Goal: Task Accomplishment & Management: Manage account settings

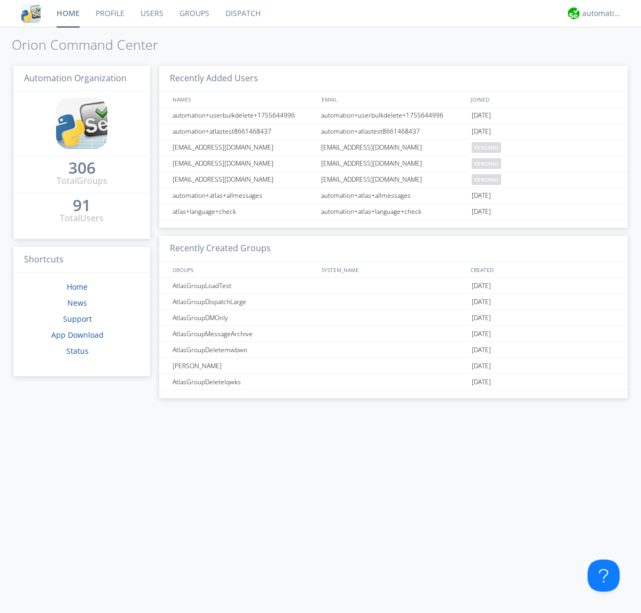
click at [151, 13] on link "Users" at bounding box center [152, 13] width 39 height 27
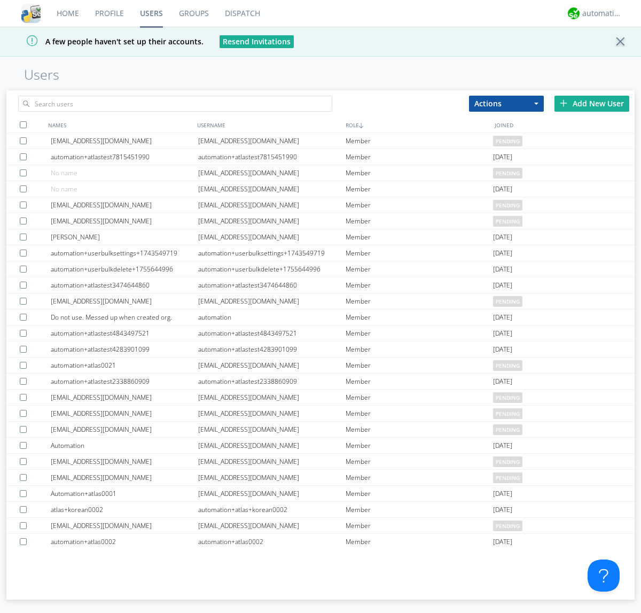
click at [592, 103] on div "Add New User" at bounding box center [592, 104] width 75 height 16
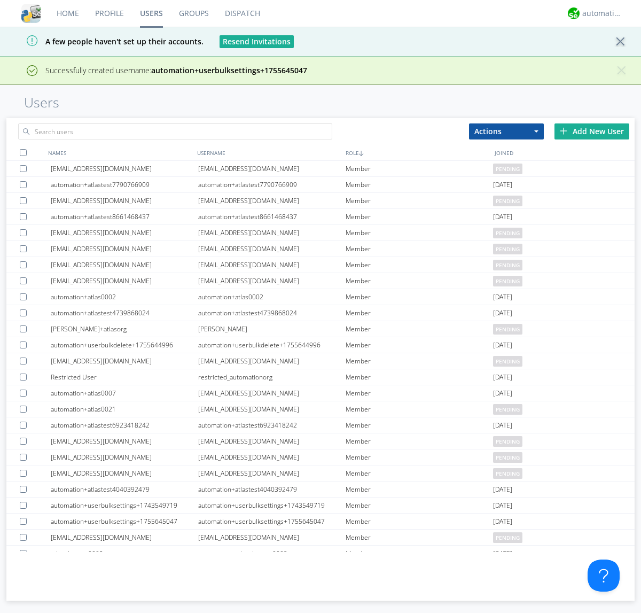
click at [592, 131] on div "Add New User" at bounding box center [592, 131] width 75 height 16
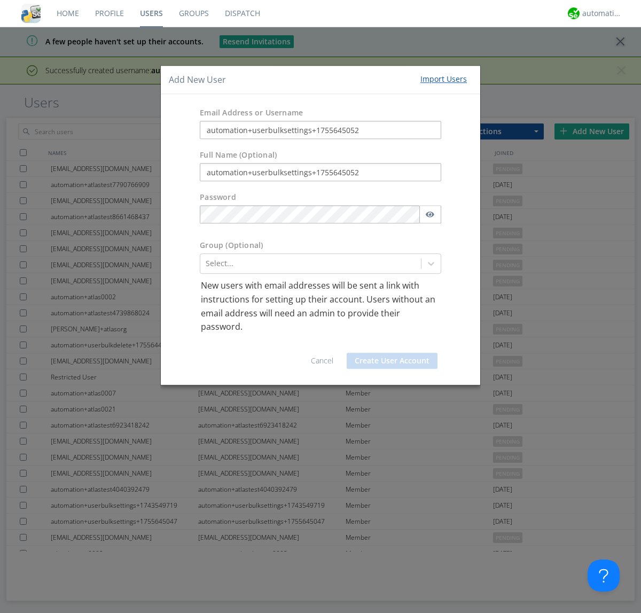
type input "automation+userbulksettings+1755645052"
click at [392, 360] on button "Create User Account" at bounding box center [392, 361] width 91 height 16
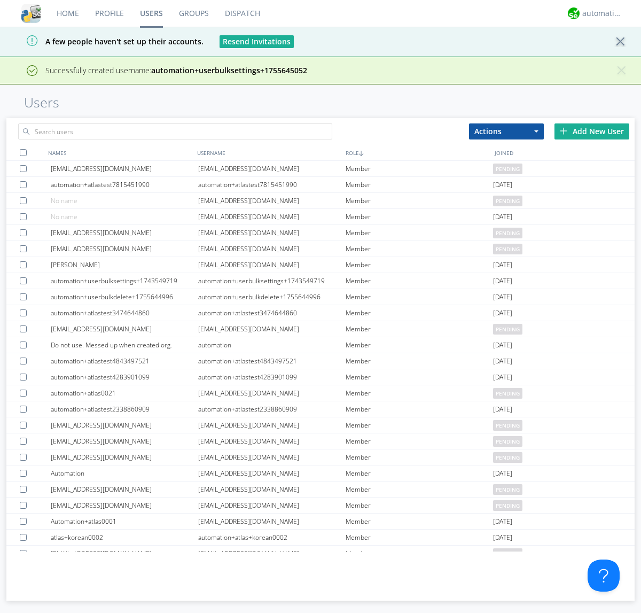
click at [592, 131] on div "Add New User" at bounding box center [592, 131] width 75 height 16
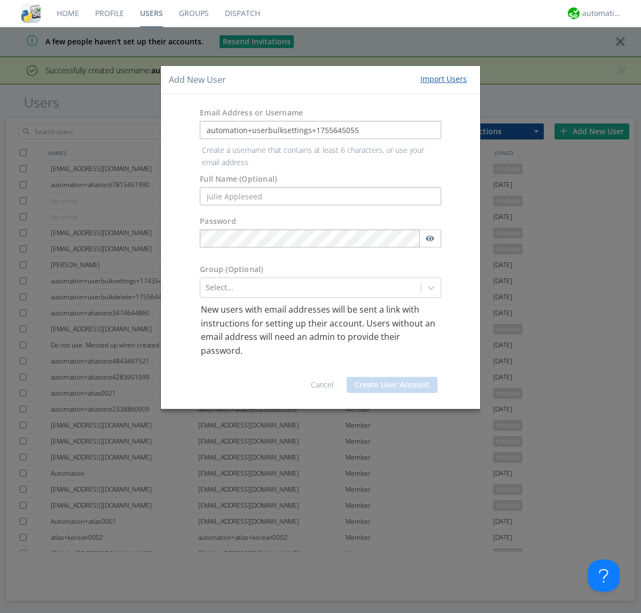
type input "automation+userbulksettings+1755645055"
click at [392, 377] on button "Create User Account" at bounding box center [392, 385] width 91 height 16
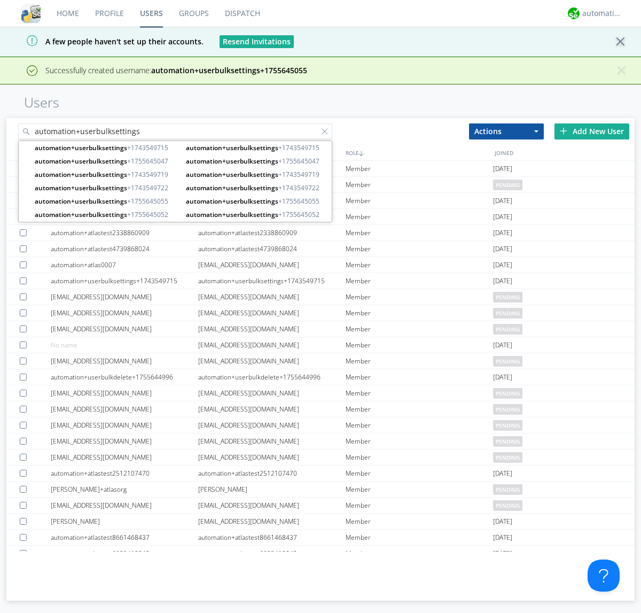
type input "automation+userbulksettings"
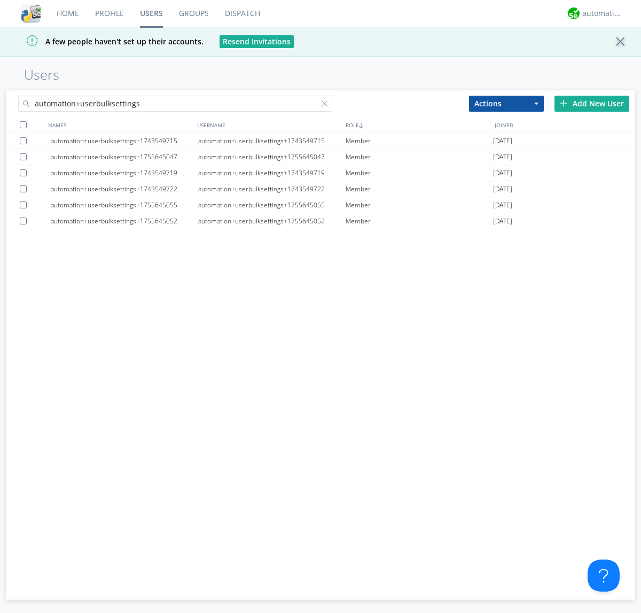
click at [23, 125] on div at bounding box center [23, 124] width 7 height 7
click at [507, 103] on button "Actions" at bounding box center [506, 104] width 75 height 16
click at [0, 0] on link "Edit Settings" at bounding box center [0, 0] width 0 height 0
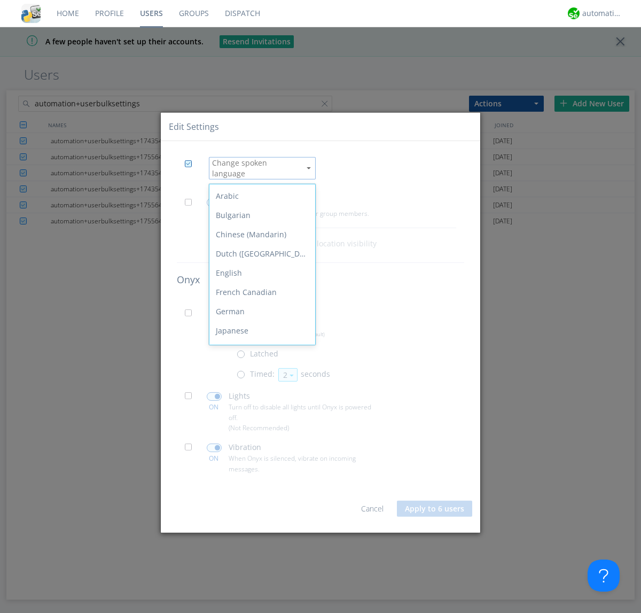
click at [260, 456] on div "Spanish" at bounding box center [262, 465] width 106 height 19
click at [191, 201] on span at bounding box center [191, 204] width 13 height 13
click at [0, 0] on input "checkbox" at bounding box center [0, 0] width 0 height 0
click at [214, 198] on span at bounding box center [214, 202] width 15 height 9
click at [0, 0] on input "checkbox" at bounding box center [0, 0] width 0 height 0
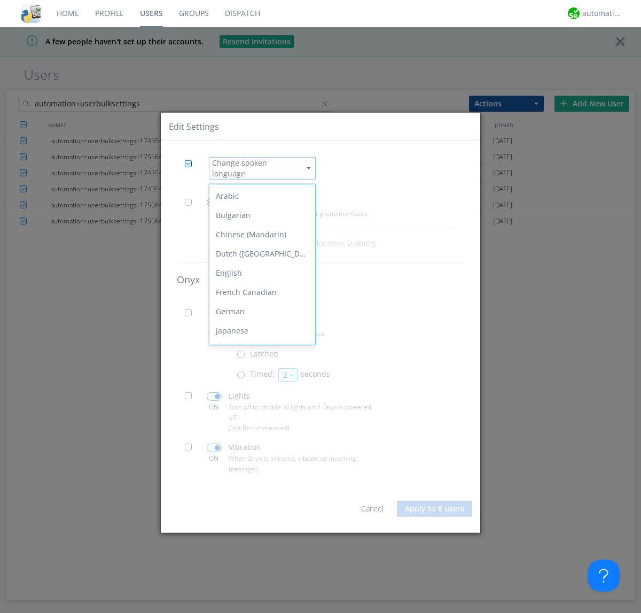
click at [191, 312] on span at bounding box center [191, 315] width 13 height 13
click at [0, 0] on input "checkbox" at bounding box center [0, 0] width 0 height 0
click at [243, 373] on span at bounding box center [243, 376] width 13 height 13
click at [0, 0] on input "radio" at bounding box center [0, 0] width 0 height 0
click at [287, 370] on button "2" at bounding box center [287, 374] width 19 height 13
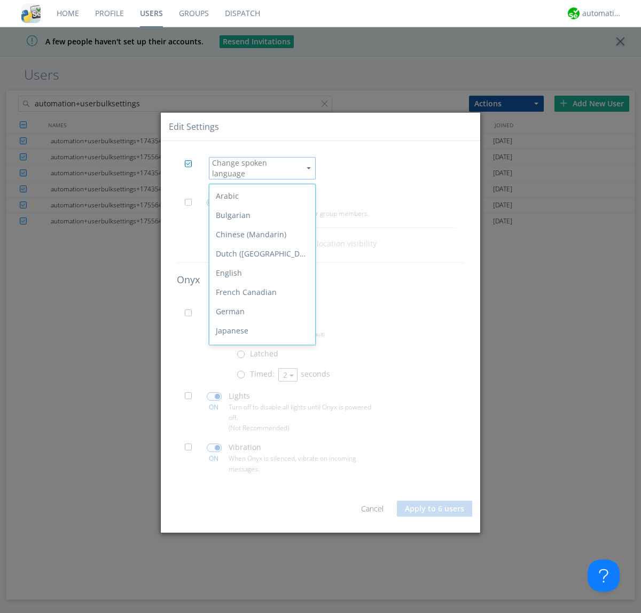
click at [0, 0] on link "3" at bounding box center [0, 0] width 0 height 0
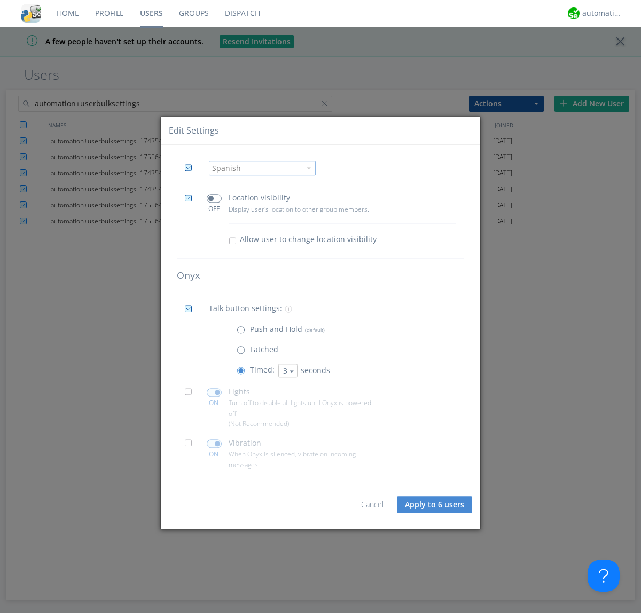
click at [191, 395] on span at bounding box center [191, 395] width 13 height 13
click at [0, 0] on input "checkbox" at bounding box center [0, 0] width 0 height 0
click at [214, 392] on span at bounding box center [214, 392] width 15 height 9
click at [0, 0] on input "checkbox" at bounding box center [0, 0] width 0 height 0
click at [191, 446] on span at bounding box center [191, 446] width 13 height 13
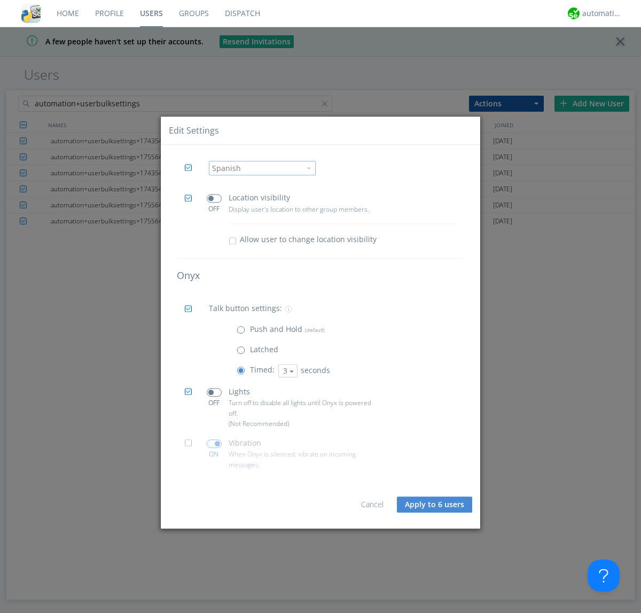
click at [0, 0] on input "checkbox" at bounding box center [0, 0] width 0 height 0
click at [214, 444] on span at bounding box center [214, 443] width 15 height 9
click at [0, 0] on input "checkbox" at bounding box center [0, 0] width 0 height 0
click at [436, 504] on button "Apply to 6 users" at bounding box center [434, 504] width 75 height 16
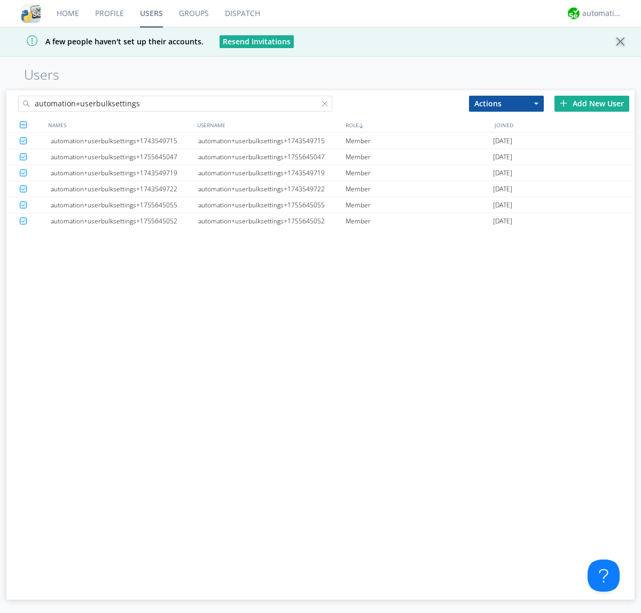
click at [151, 13] on link "Users" at bounding box center [151, 13] width 39 height 27
click at [327, 105] on div at bounding box center [327, 105] width 11 height 11
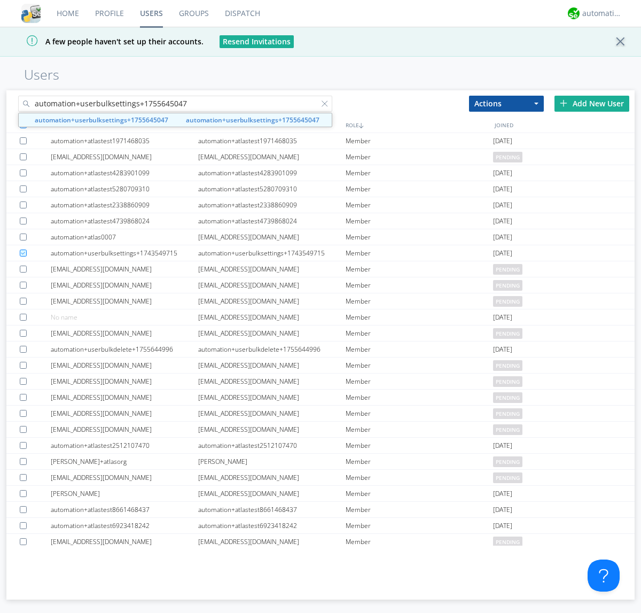
type input "automation+userbulksettings+1755645047"
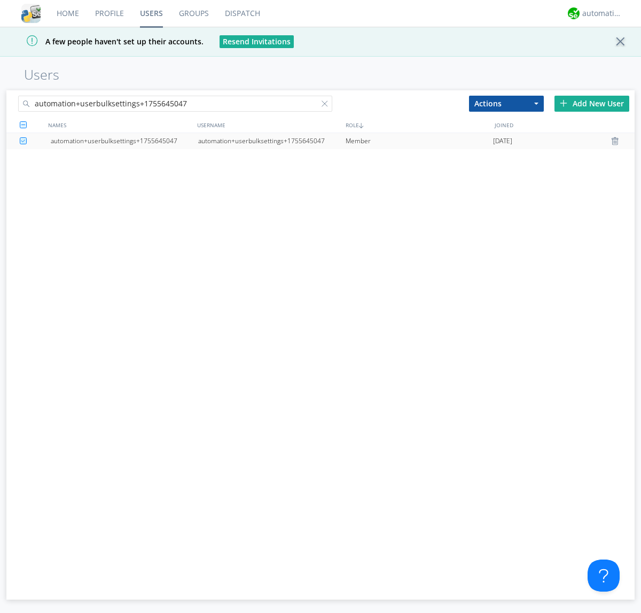
click at [271, 141] on div "automation+userbulksettings+1755645047" at bounding box center [271, 141] width 147 height 16
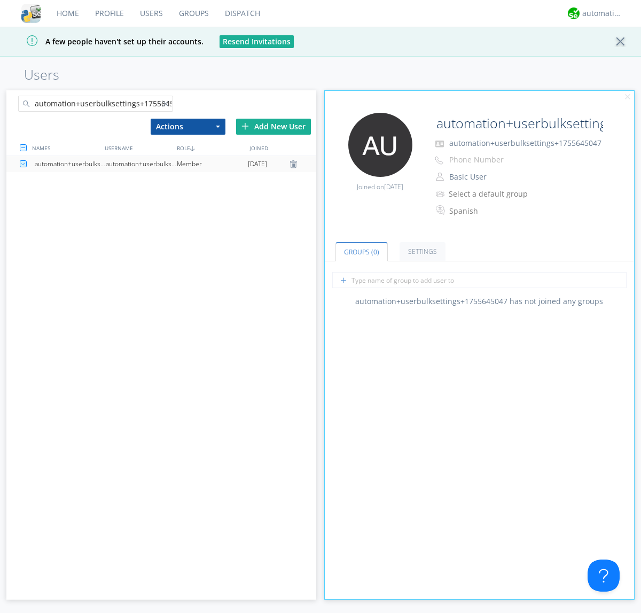
click at [421, 251] on link "Settings" at bounding box center [423, 251] width 46 height 19
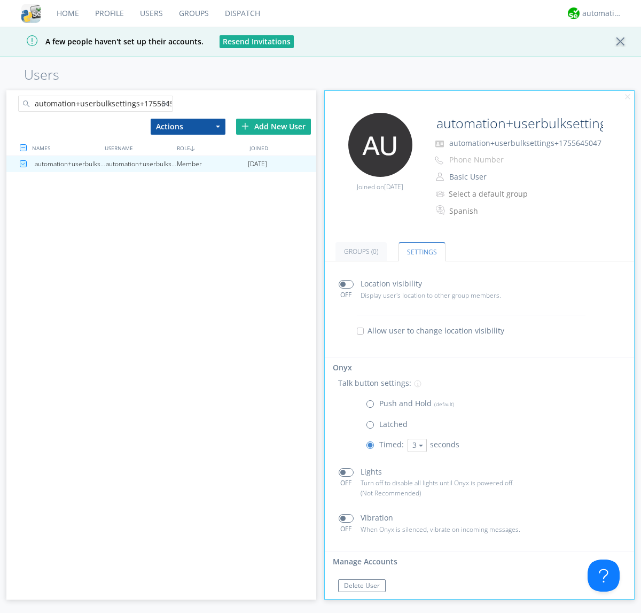
scroll to position [18, 0]
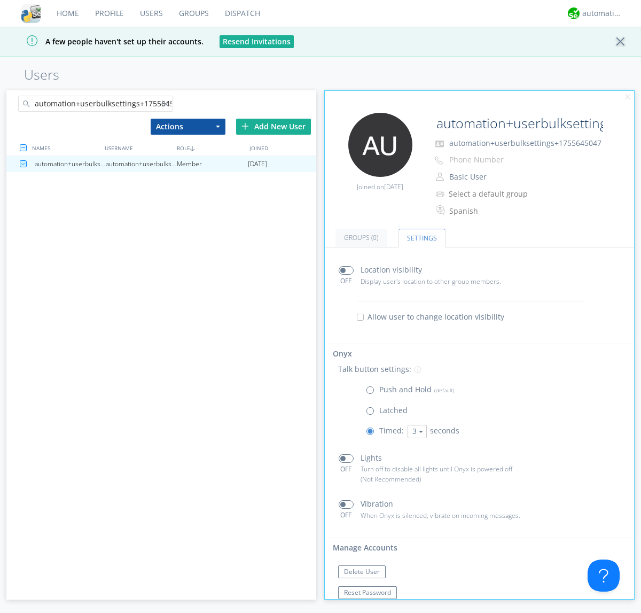
click at [167, 105] on div at bounding box center [167, 105] width 11 height 11
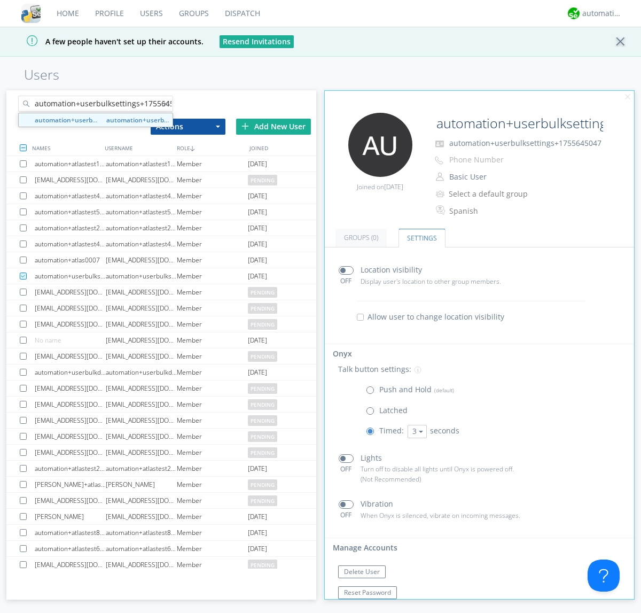
scroll to position [0, 12]
type input "automation+userbulksettings+1755645052"
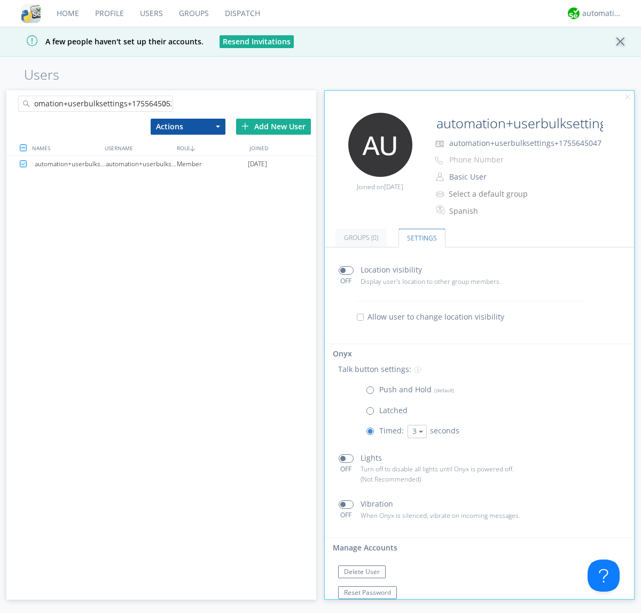
scroll to position [0, 0]
click at [141, 164] on div "automation+userbulksettings+1755645052" at bounding box center [141, 164] width 71 height 16
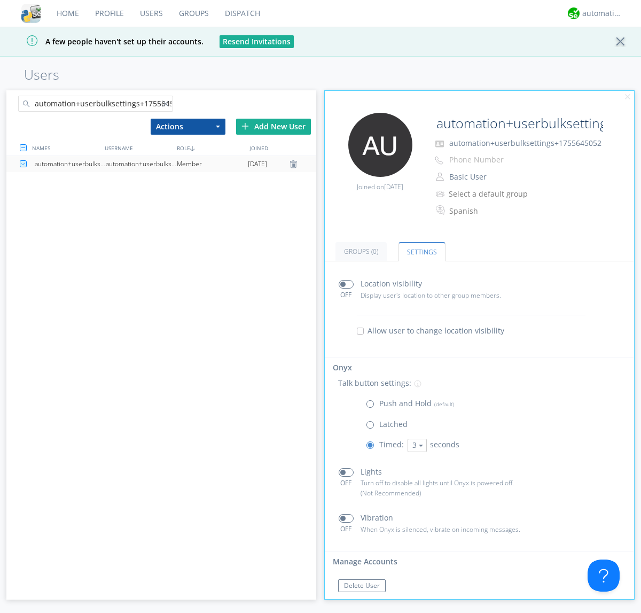
scroll to position [18, 0]
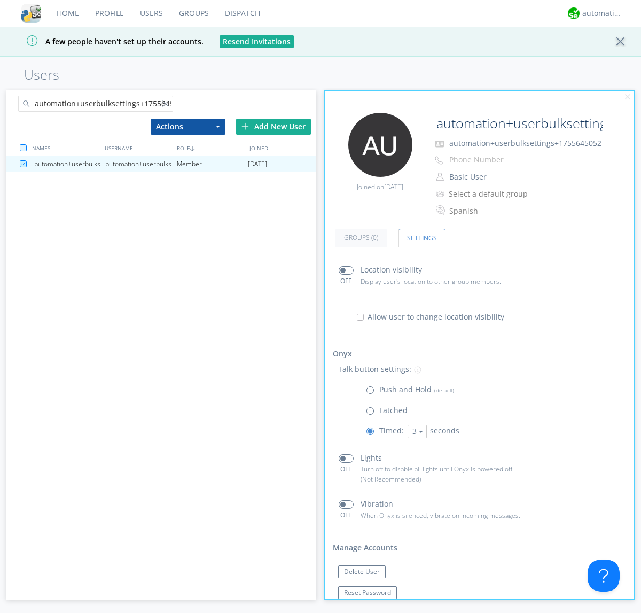
click at [167, 105] on div at bounding box center [167, 105] width 11 height 11
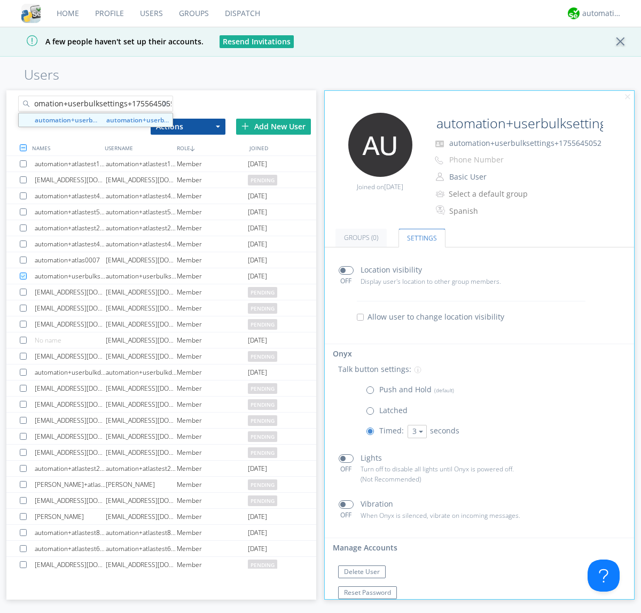
type input "automation+userbulksettings+1755645055"
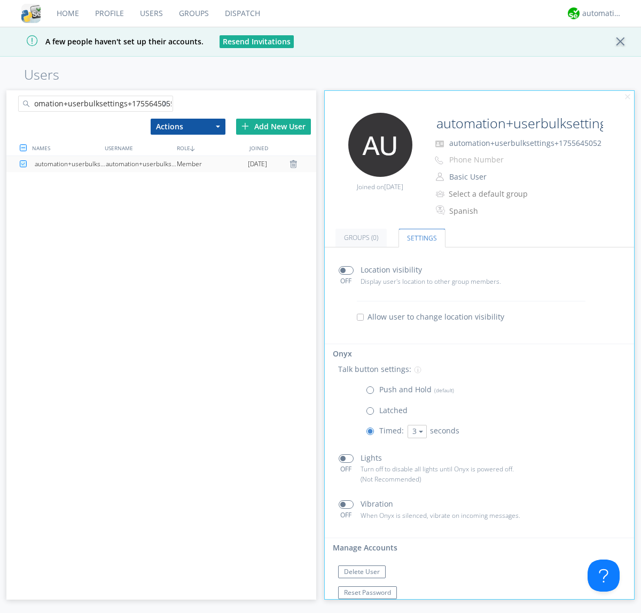
click at [141, 164] on div "automation+userbulksettings+1755645055" at bounding box center [141, 164] width 71 height 16
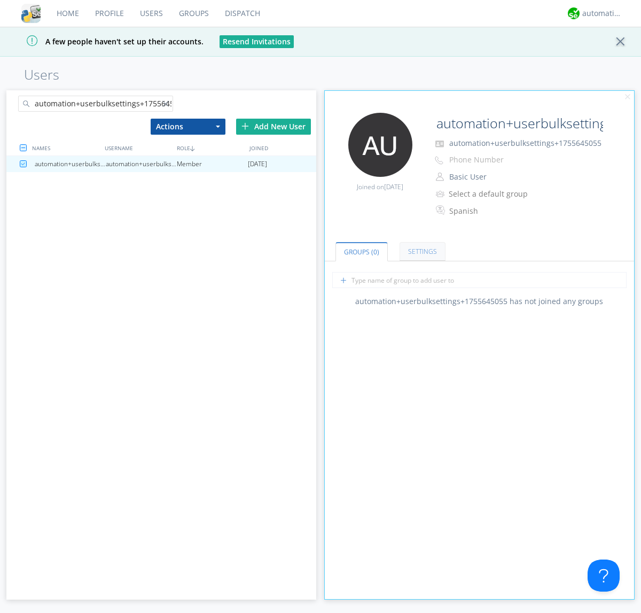
click at [421, 251] on link "Settings" at bounding box center [423, 251] width 46 height 19
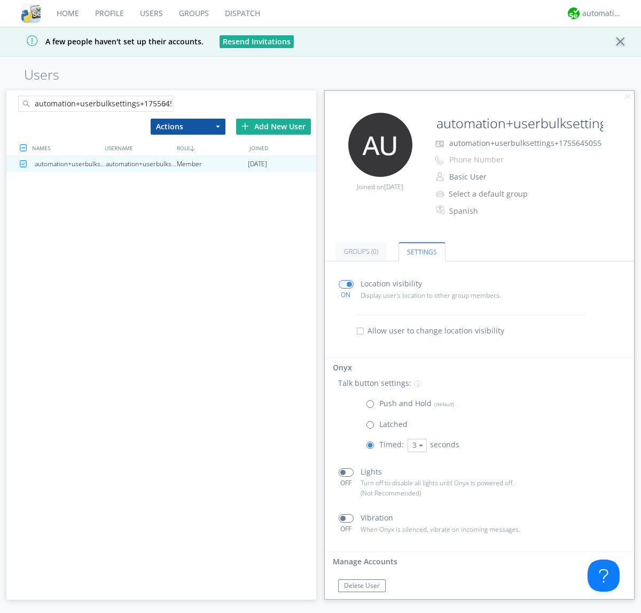
scroll to position [18, 0]
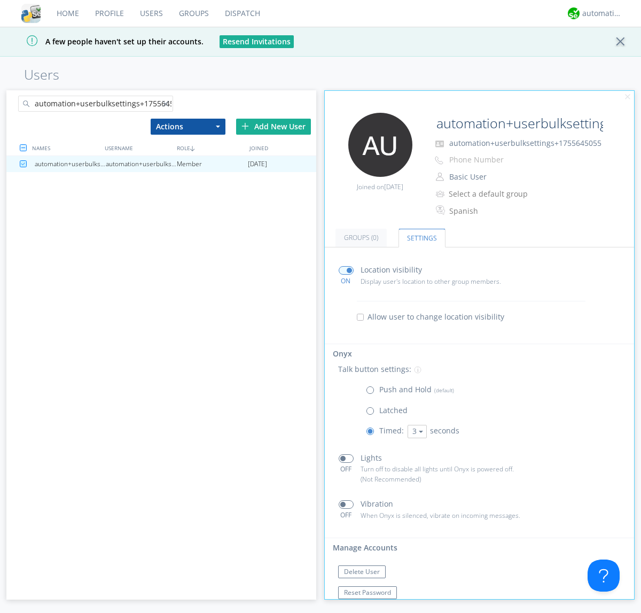
click at [151, 13] on link "Users" at bounding box center [151, 13] width 39 height 27
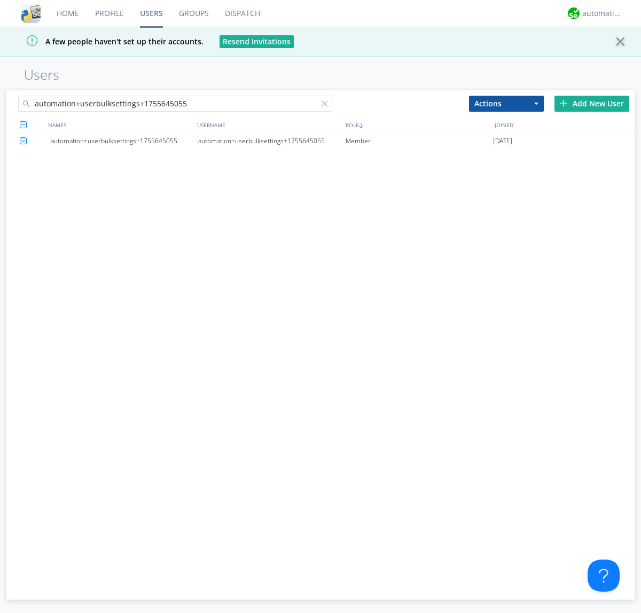
click at [327, 105] on div at bounding box center [327, 105] width 11 height 11
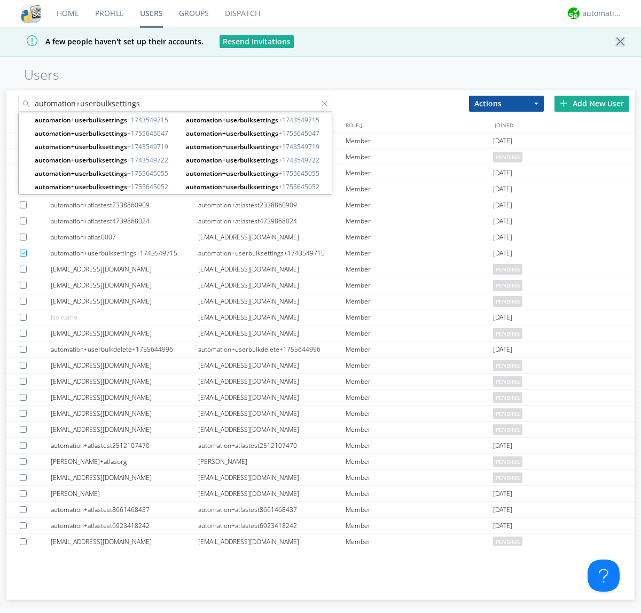
type input "automation+userbulksettings"
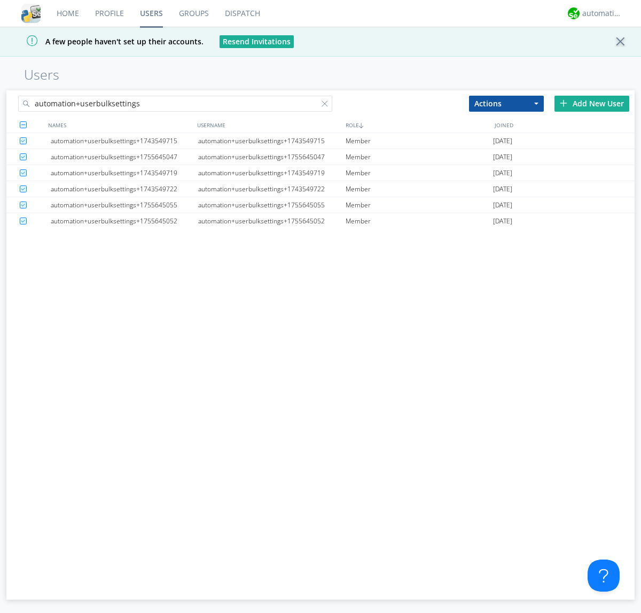
click at [507, 103] on button "Actions" at bounding box center [506, 104] width 75 height 16
click at [0, 0] on link "Delete User" at bounding box center [0, 0] width 0 height 0
